Goal: Task Accomplishment & Management: Use online tool/utility

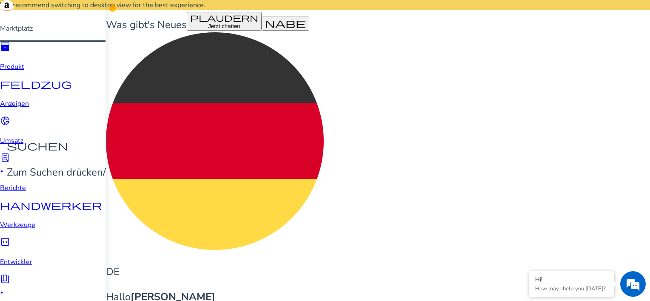
click at [10, 52] on span "inventory_2" at bounding box center [5, 47] width 10 height 10
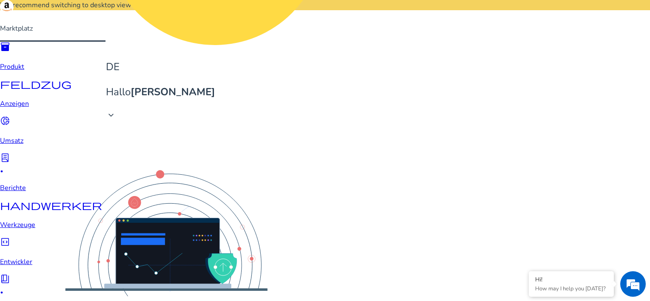
scroll to position [255, 0]
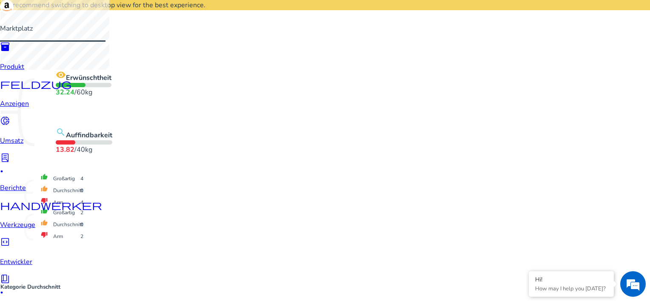
scroll to position [1175, 0]
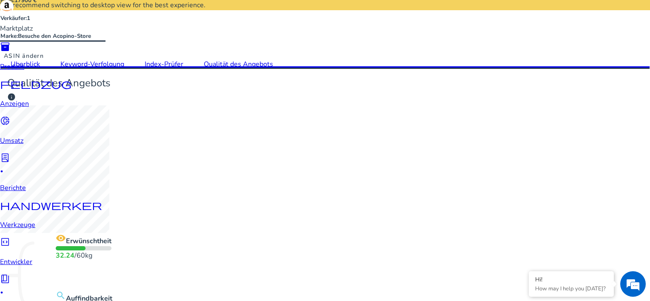
scroll to position [988, 0]
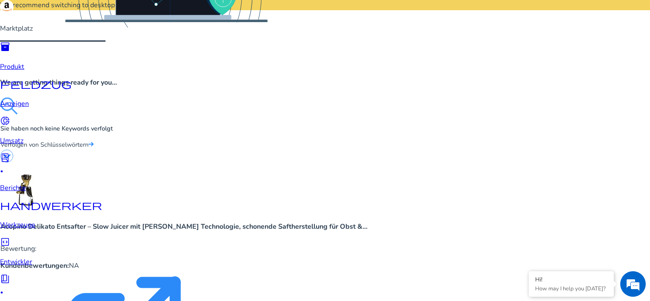
scroll to position [312, 0]
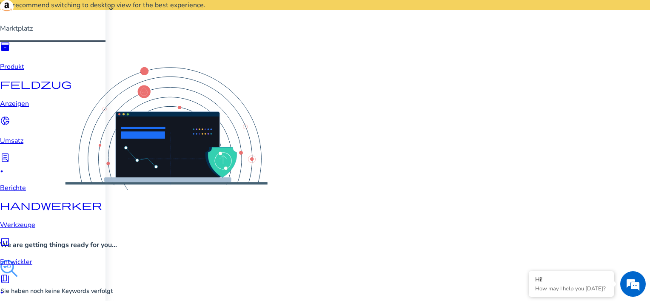
click at [10, 52] on span "inventory_2" at bounding box center [5, 47] width 10 height 10
